Goal: Task Accomplishment & Management: Manage account settings

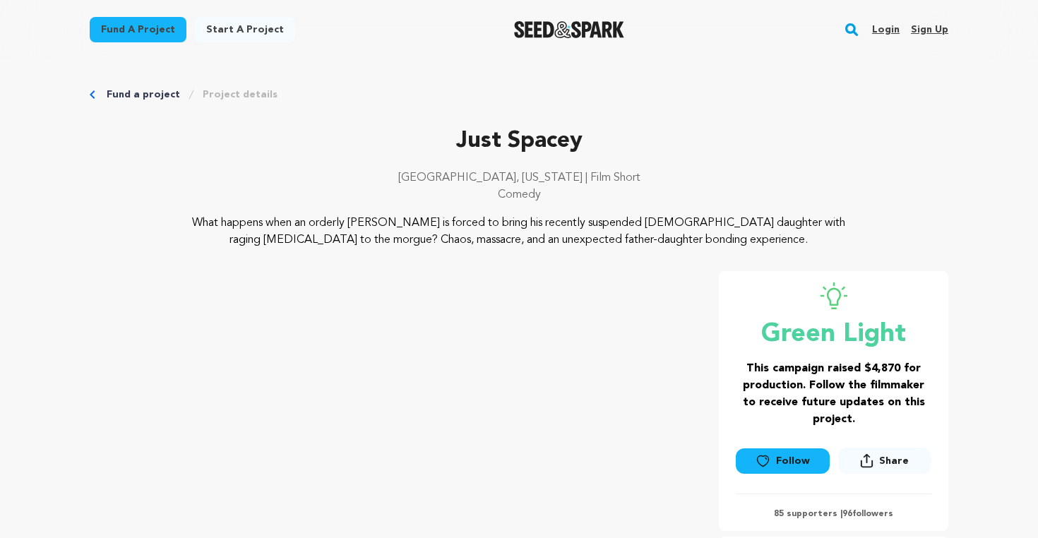
click at [890, 34] on link "Login" at bounding box center [886, 29] width 28 height 23
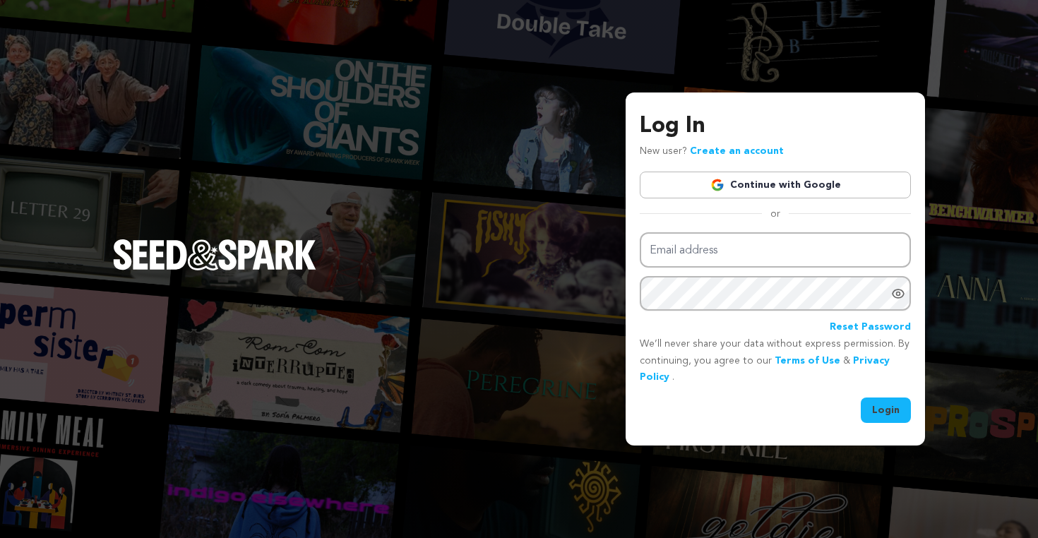
click at [787, 181] on link "Continue with Google" at bounding box center [775, 185] width 271 height 27
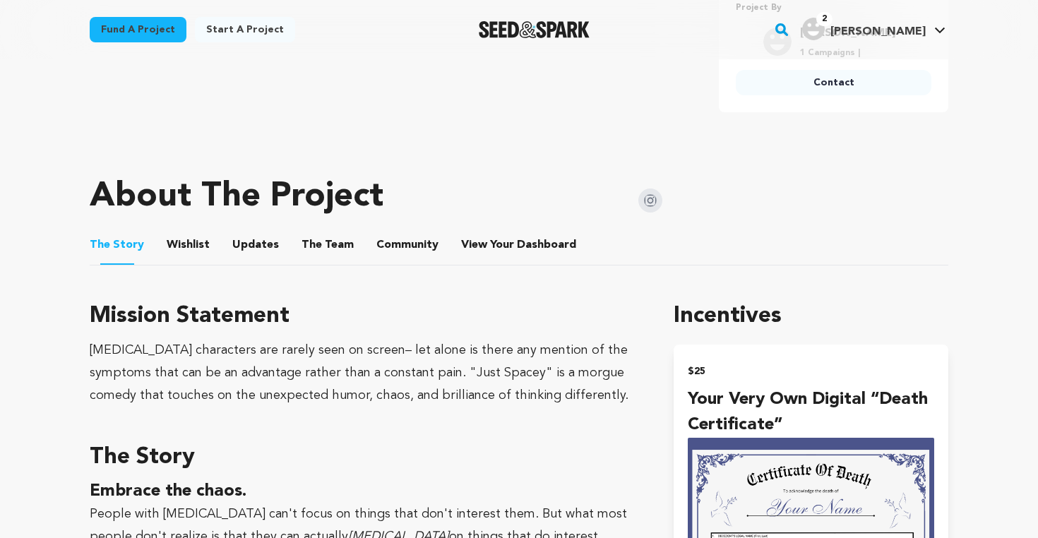
scroll to position [584, 0]
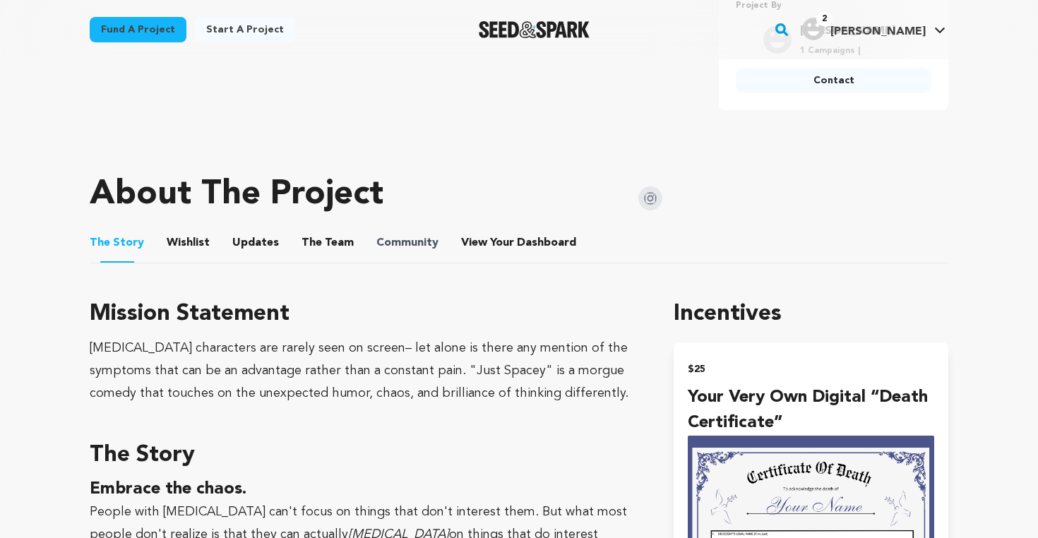
click at [421, 244] on span "Community" at bounding box center [407, 242] width 62 height 17
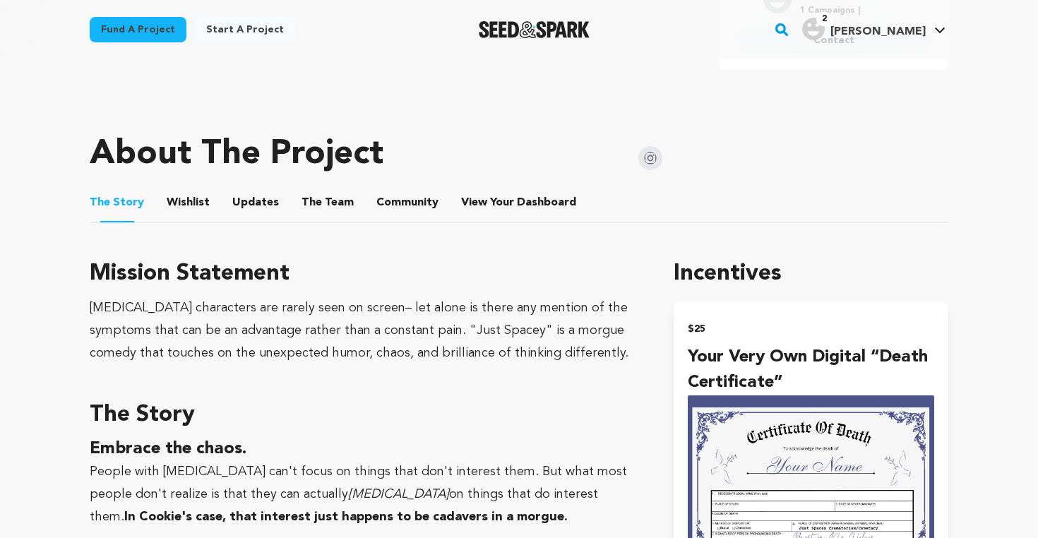
scroll to position [636, 0]
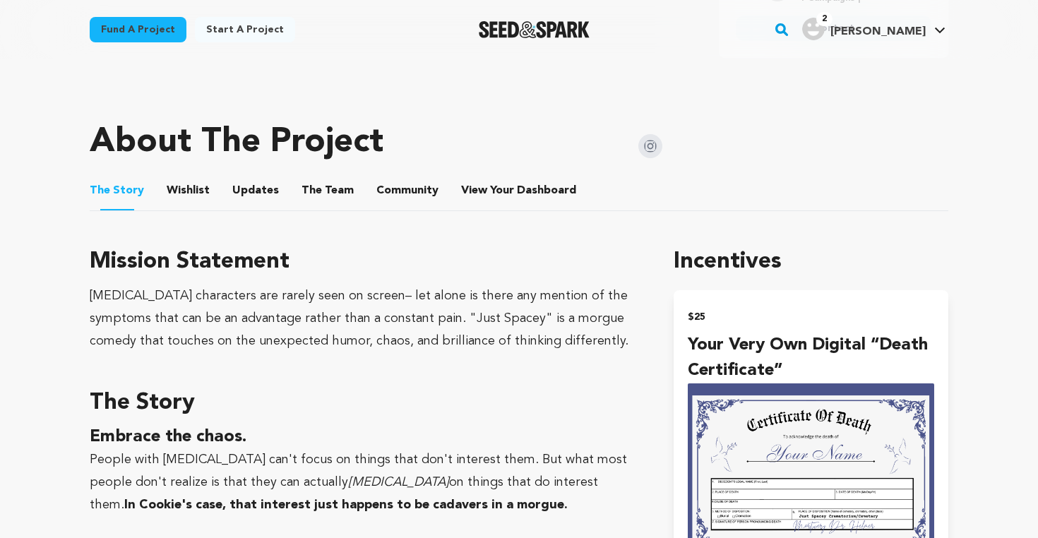
click at [394, 193] on button "Community" at bounding box center [407, 193] width 34 height 34
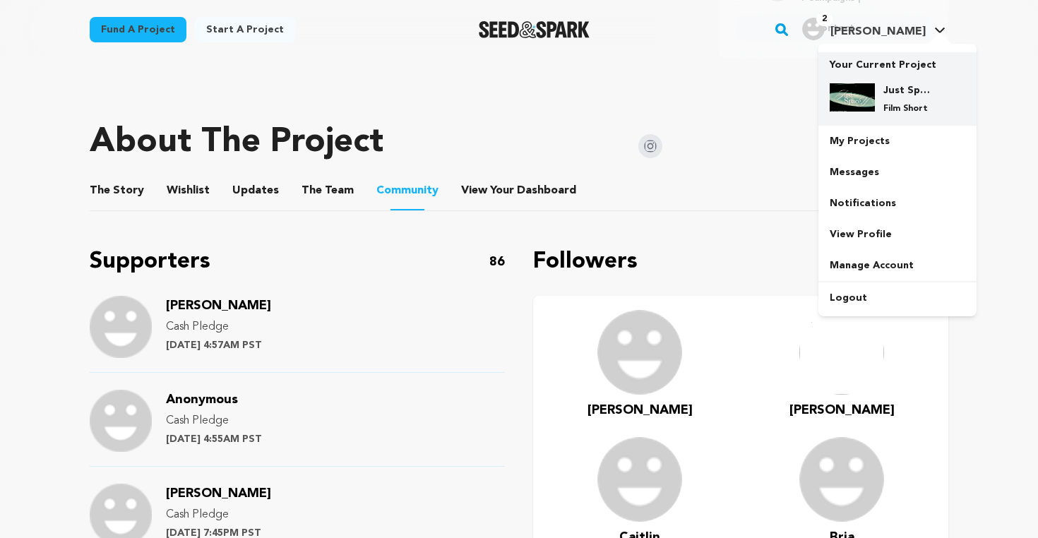
click at [873, 100] on img at bounding box center [851, 97] width 45 height 28
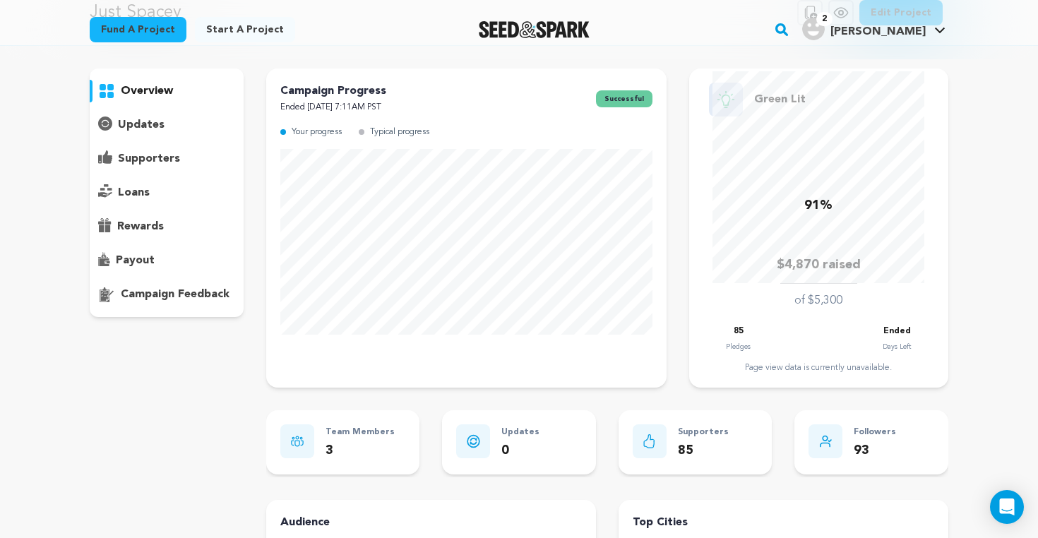
scroll to position [80, 0]
click at [139, 155] on p "supporters" at bounding box center [149, 158] width 62 height 17
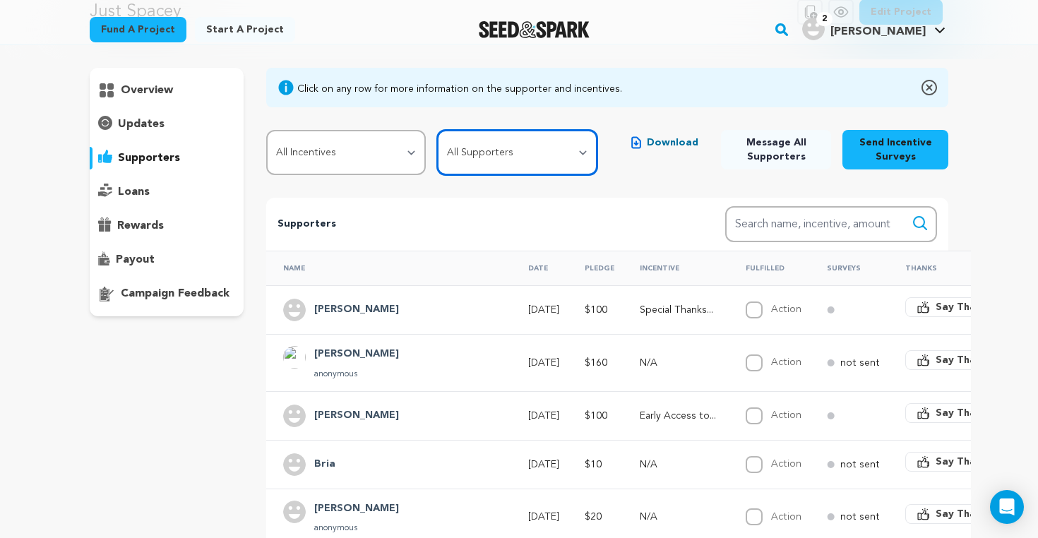
click at [586, 152] on select "All Supporters Survey not sent Survey incomplete Survey complete Incentive not …" at bounding box center [517, 152] width 160 height 45
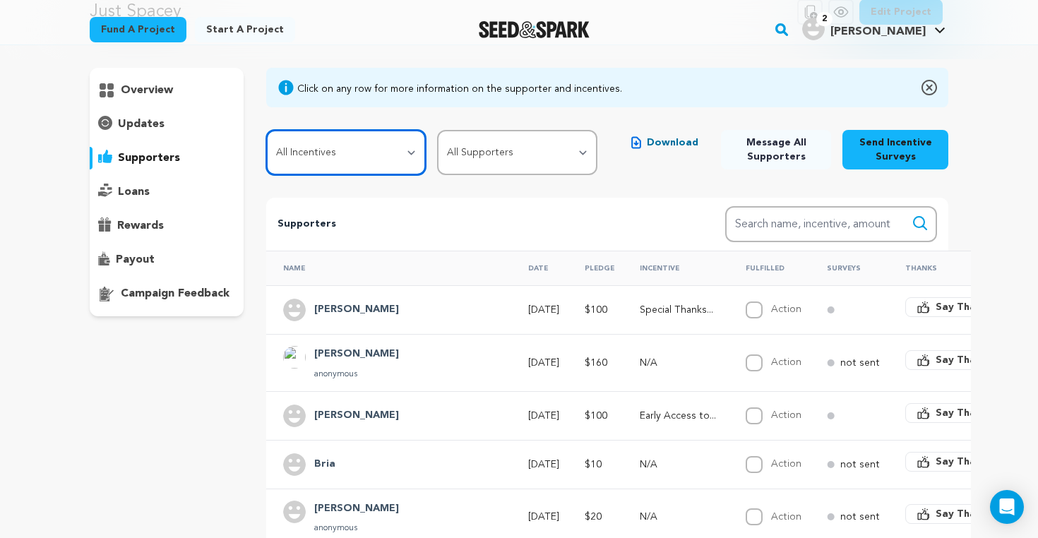
click at [373, 150] on select "All Incentives Your very own digital “Death Certificate” Early Access to the Fi…" at bounding box center [346, 152] width 160 height 45
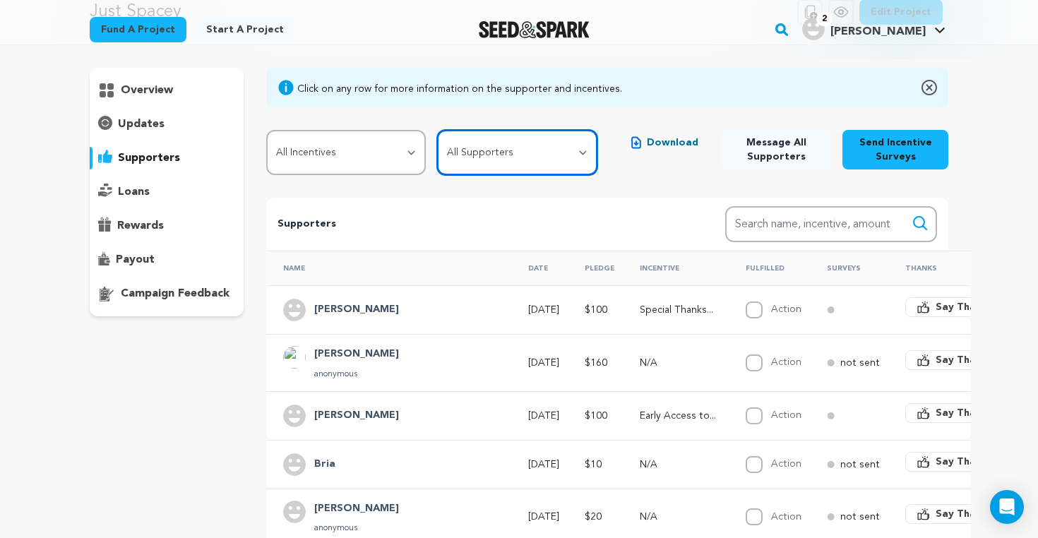
click at [550, 159] on select "All Supporters Survey not sent Survey incomplete Survey complete Incentive not …" at bounding box center [517, 152] width 160 height 45
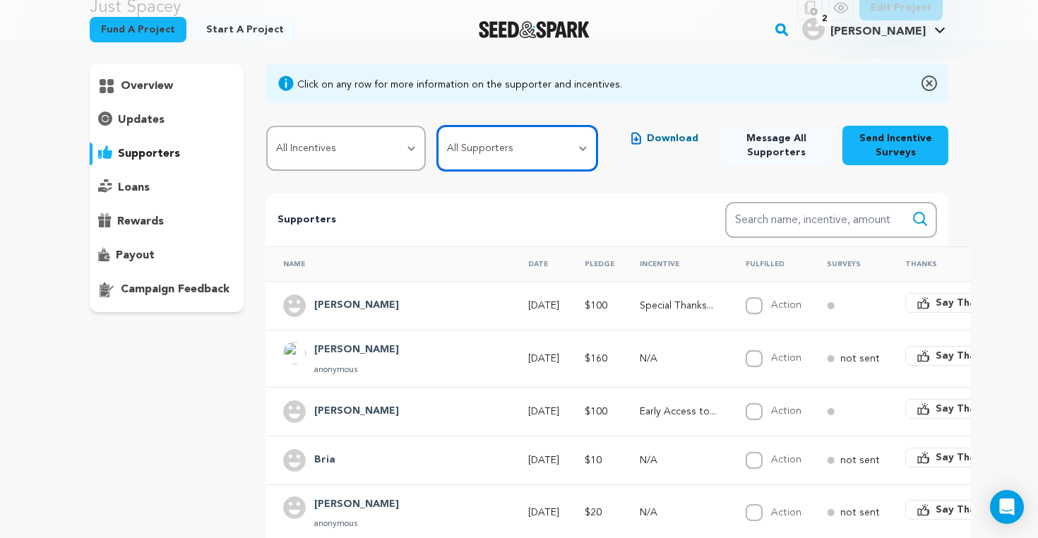
scroll to position [58, 0]
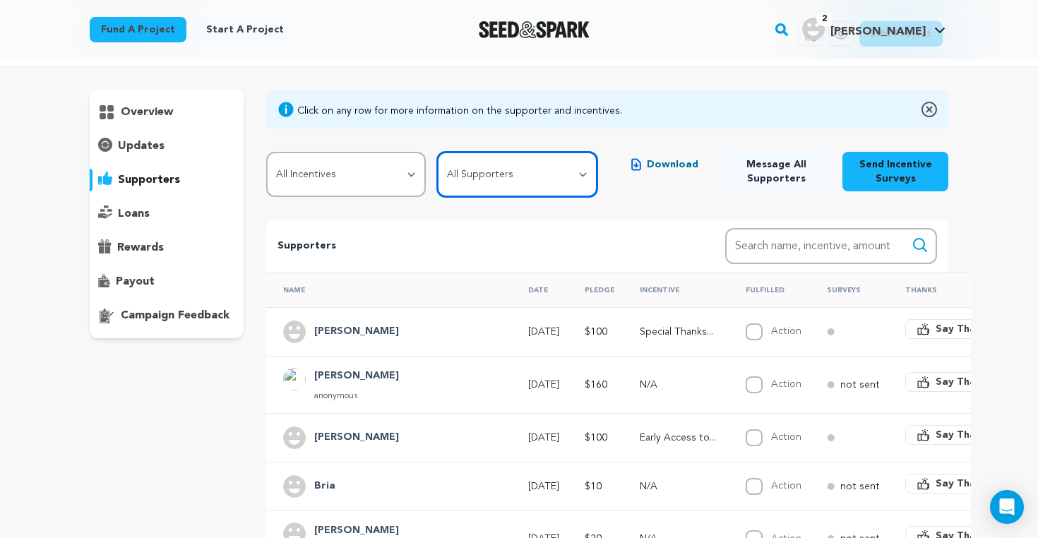
click at [563, 161] on select "All Supporters Survey not sent Survey incomplete Survey complete Incentive not …" at bounding box center [517, 174] width 160 height 45
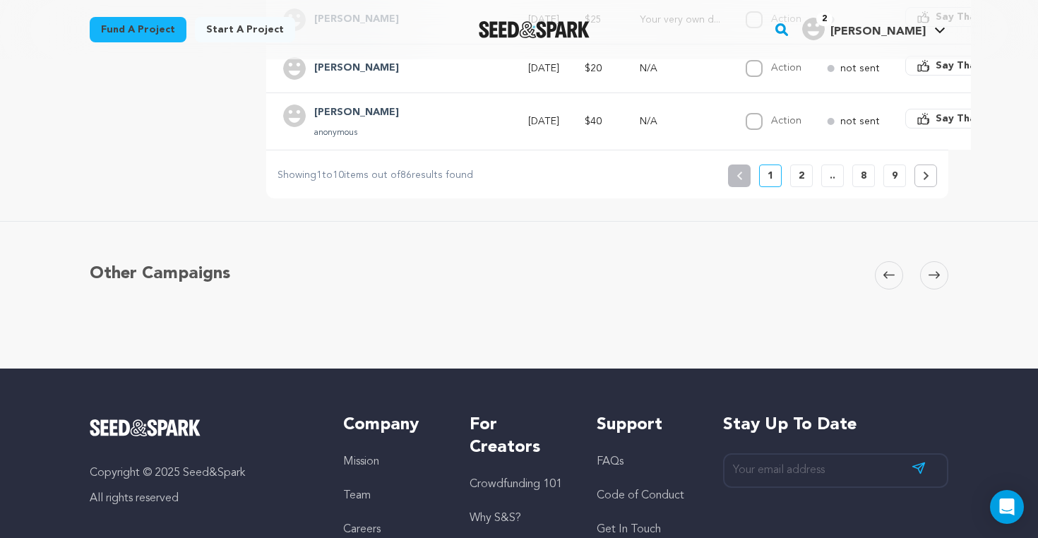
scroll to position [0, 0]
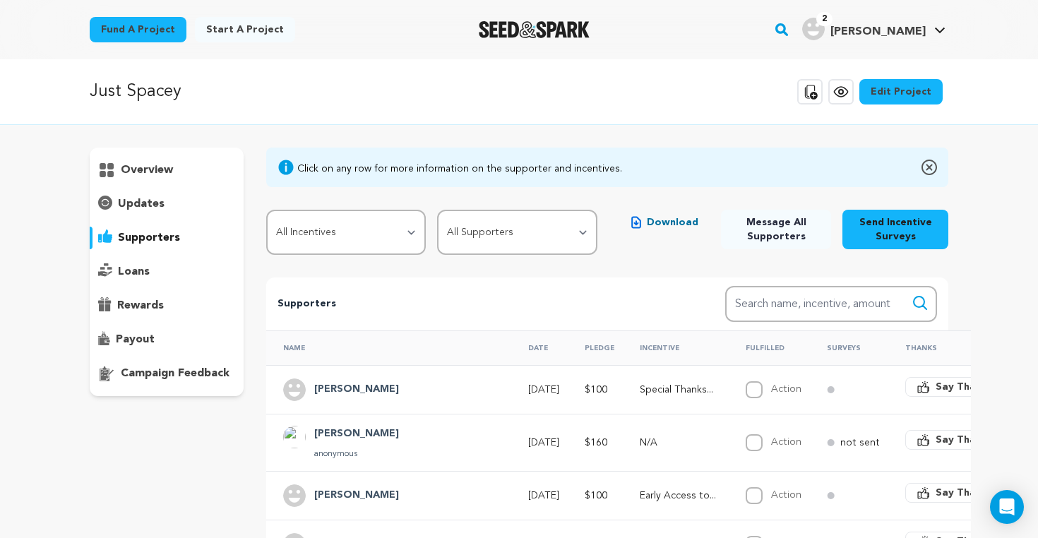
click at [658, 220] on span "Download" at bounding box center [673, 222] width 52 height 14
